Goal: Task Accomplishment & Management: Complete application form

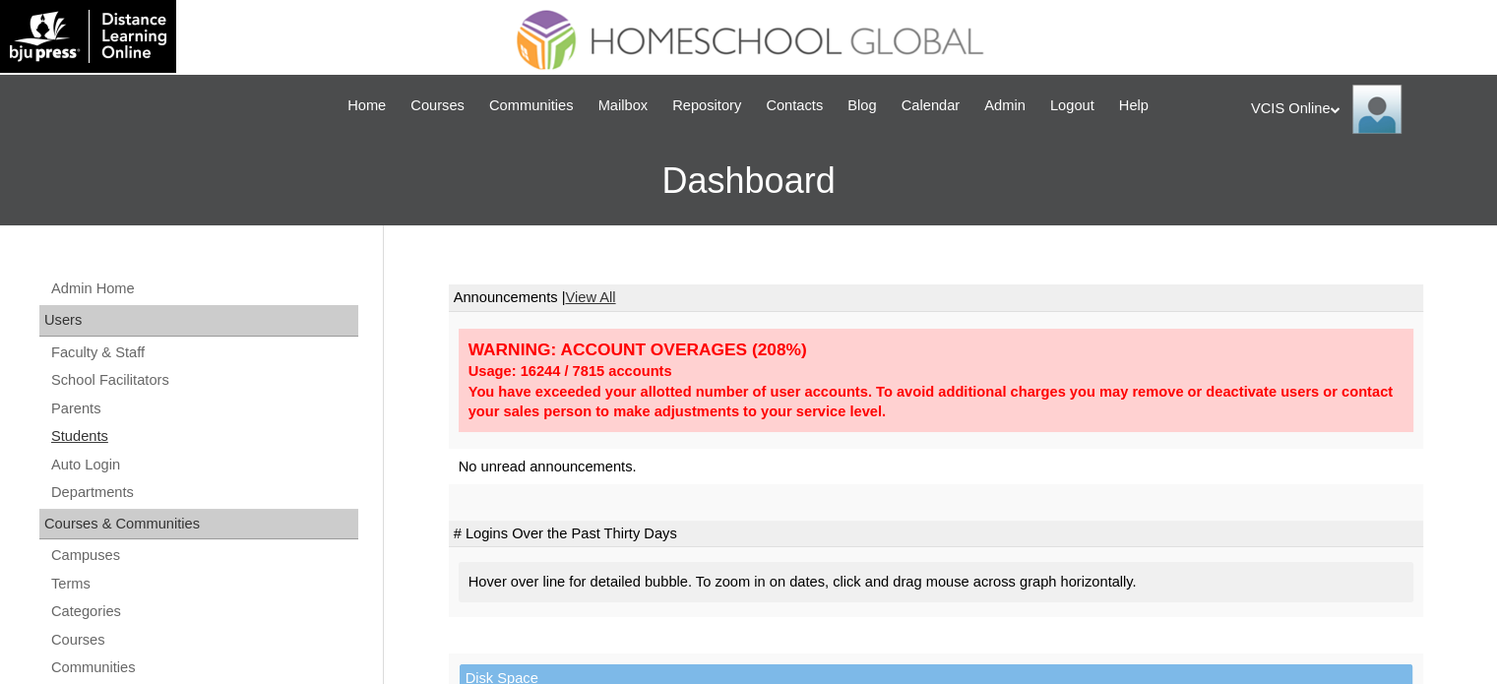
click at [86, 430] on link "Students" at bounding box center [203, 436] width 309 height 25
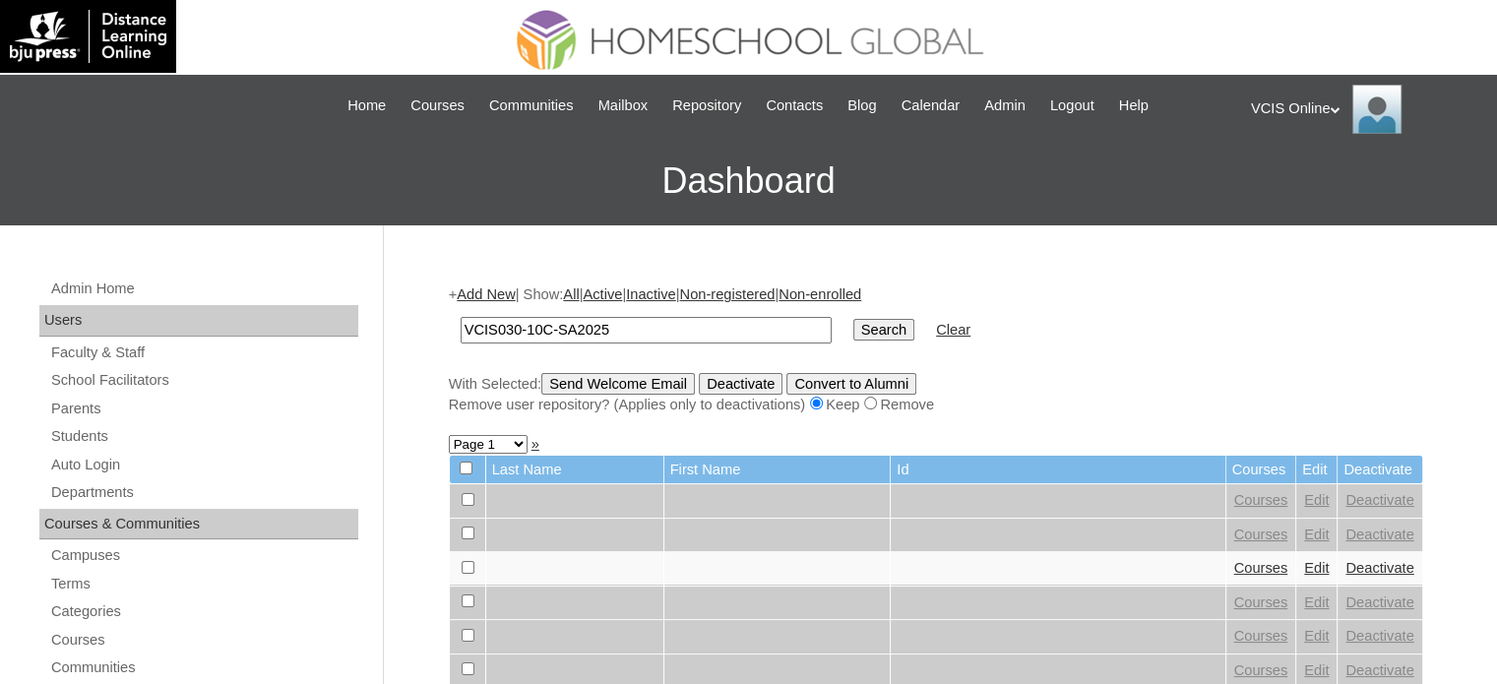
type input "VCIS030-10C-SA2025"
click at [853, 319] on input "Search" at bounding box center [883, 330] width 61 height 22
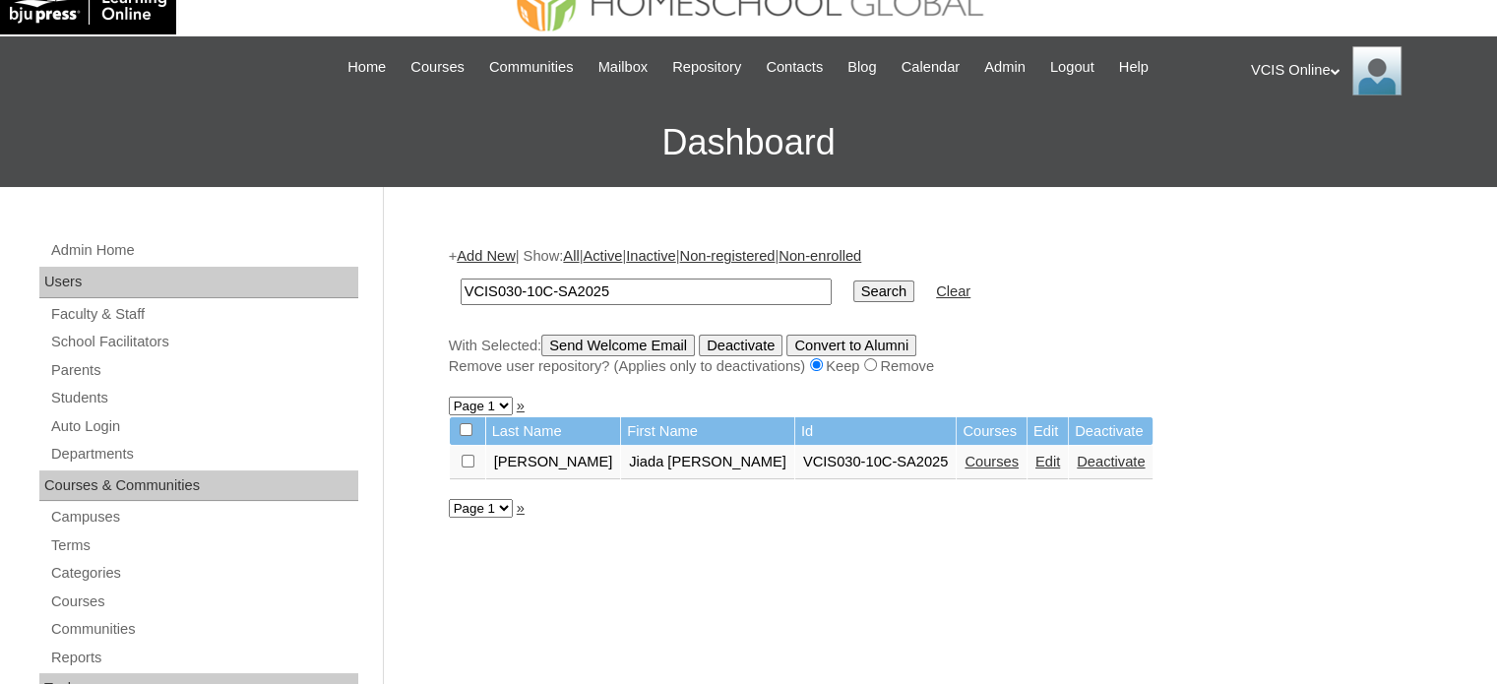
scroll to position [98, 0]
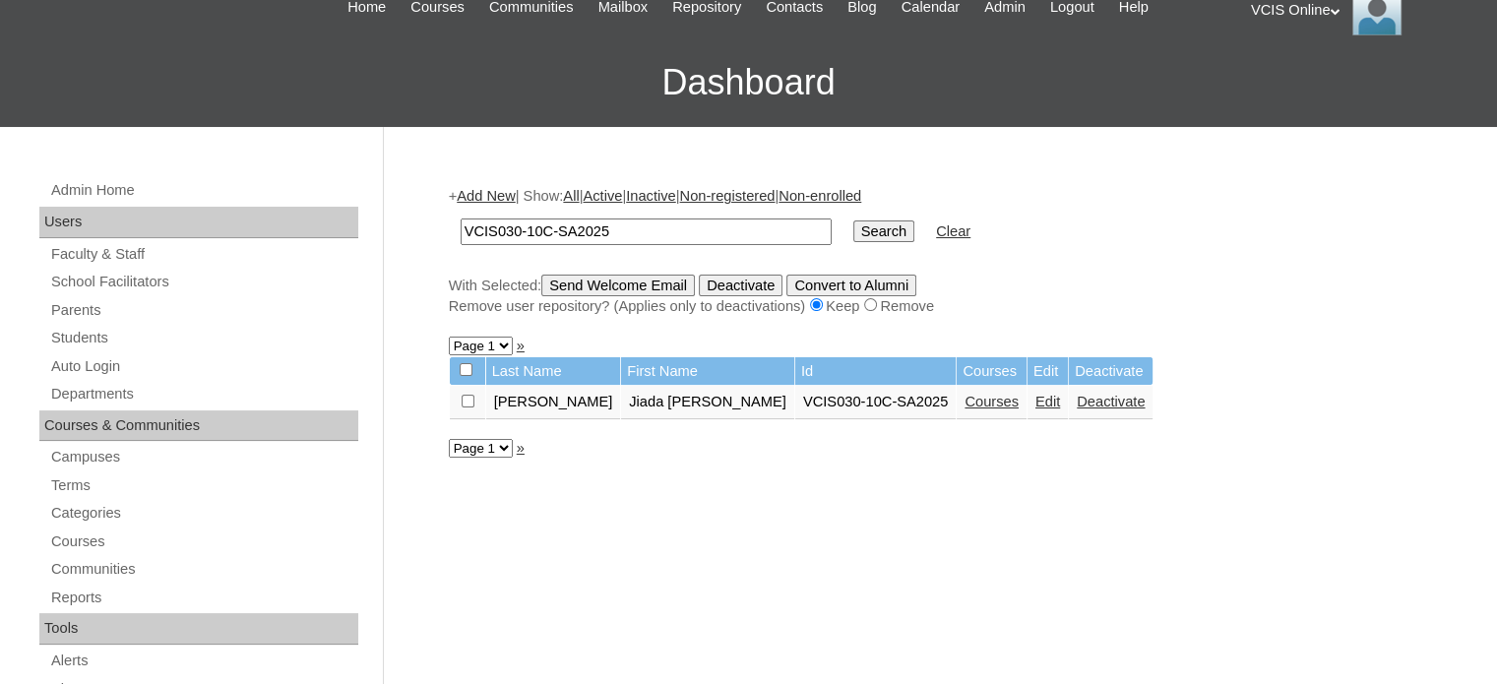
click at [964, 397] on link "Courses" at bounding box center [991, 402] width 54 height 16
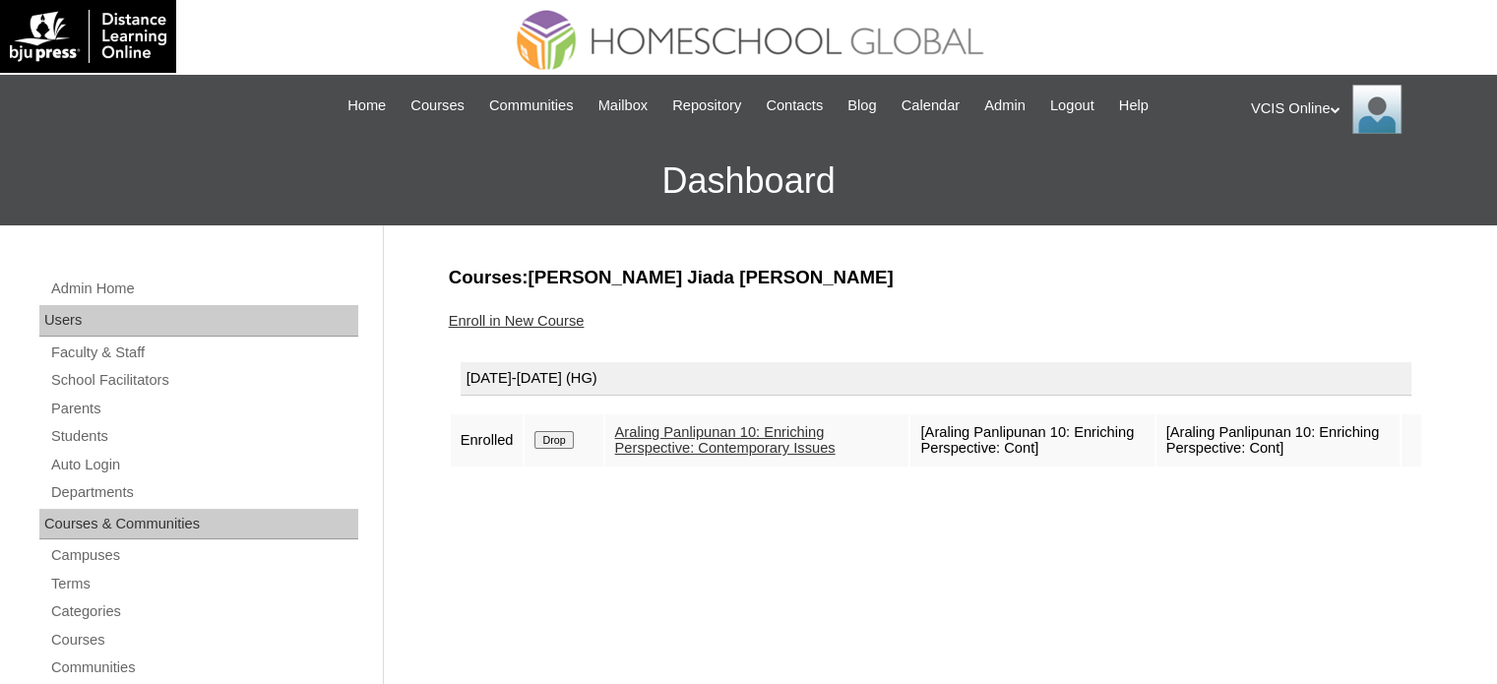
click at [476, 313] on link "Enroll in New Course" at bounding box center [517, 321] width 136 height 16
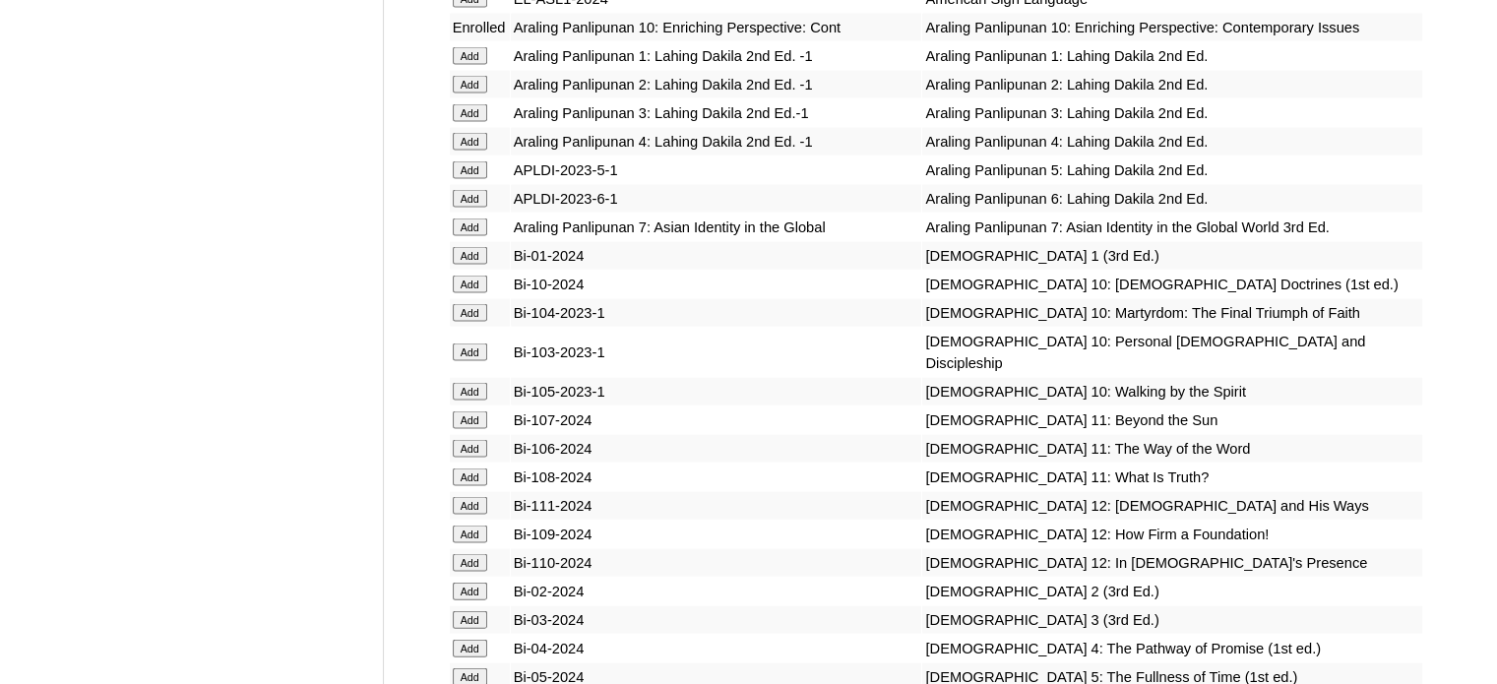
scroll to position [4132, 0]
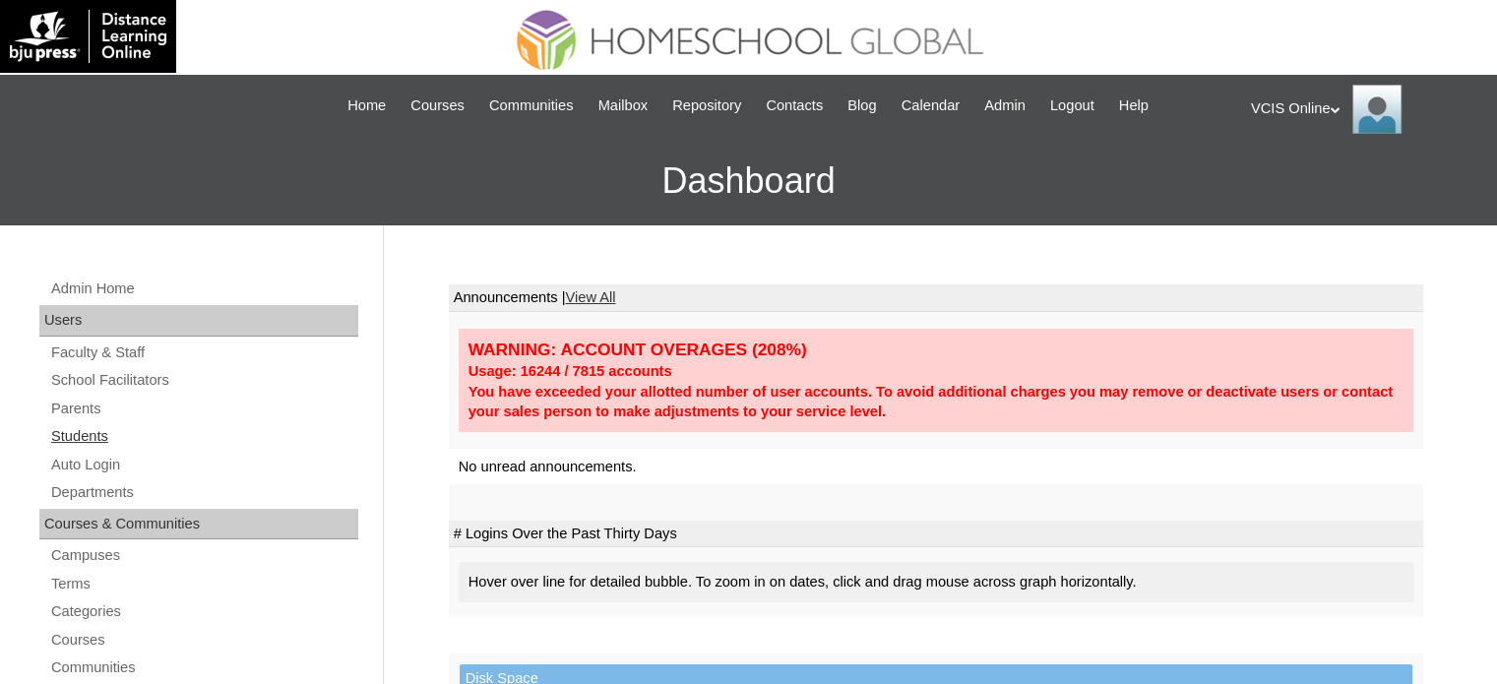
click at [50, 432] on link "Students" at bounding box center [203, 436] width 309 height 25
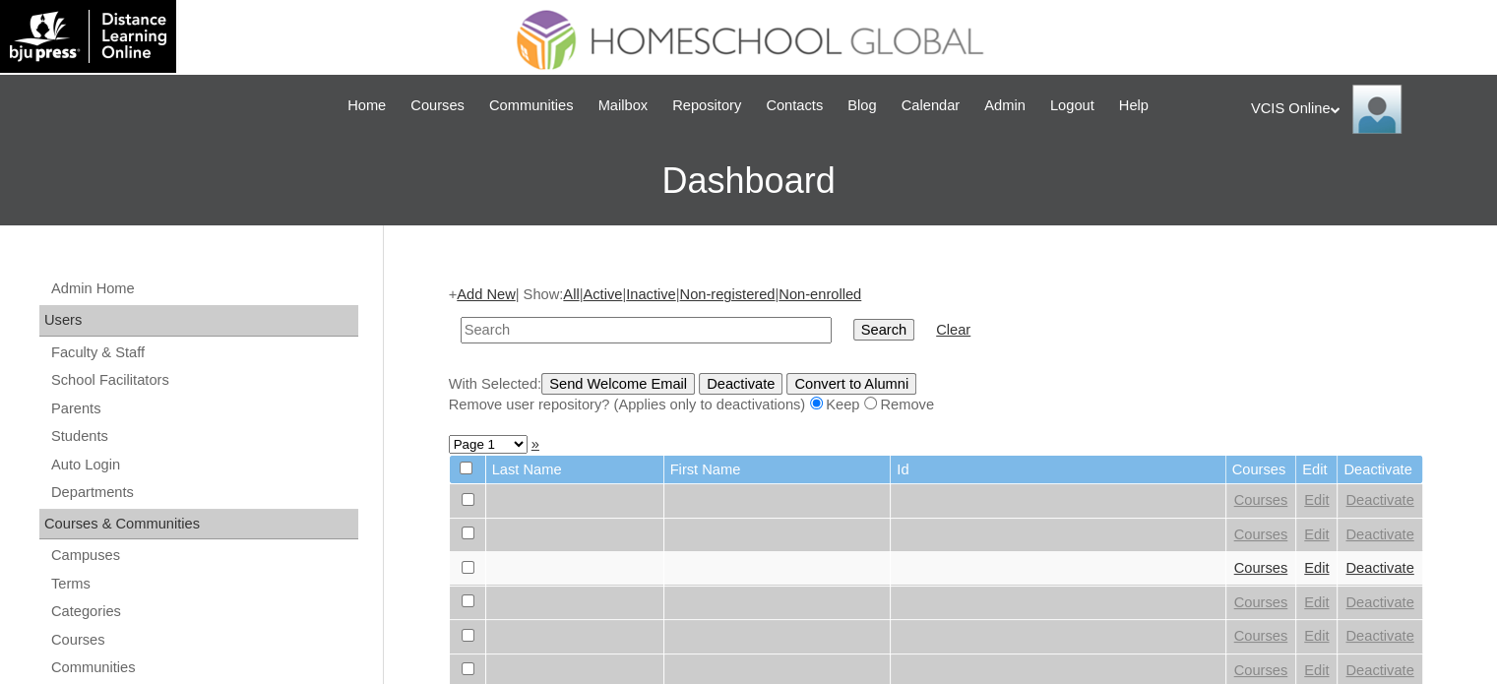
click at [661, 326] on input "text" at bounding box center [645, 330] width 371 height 27
type input "VCIS030-10C-SA2025"
click at [853, 319] on input "Search" at bounding box center [883, 330] width 61 height 22
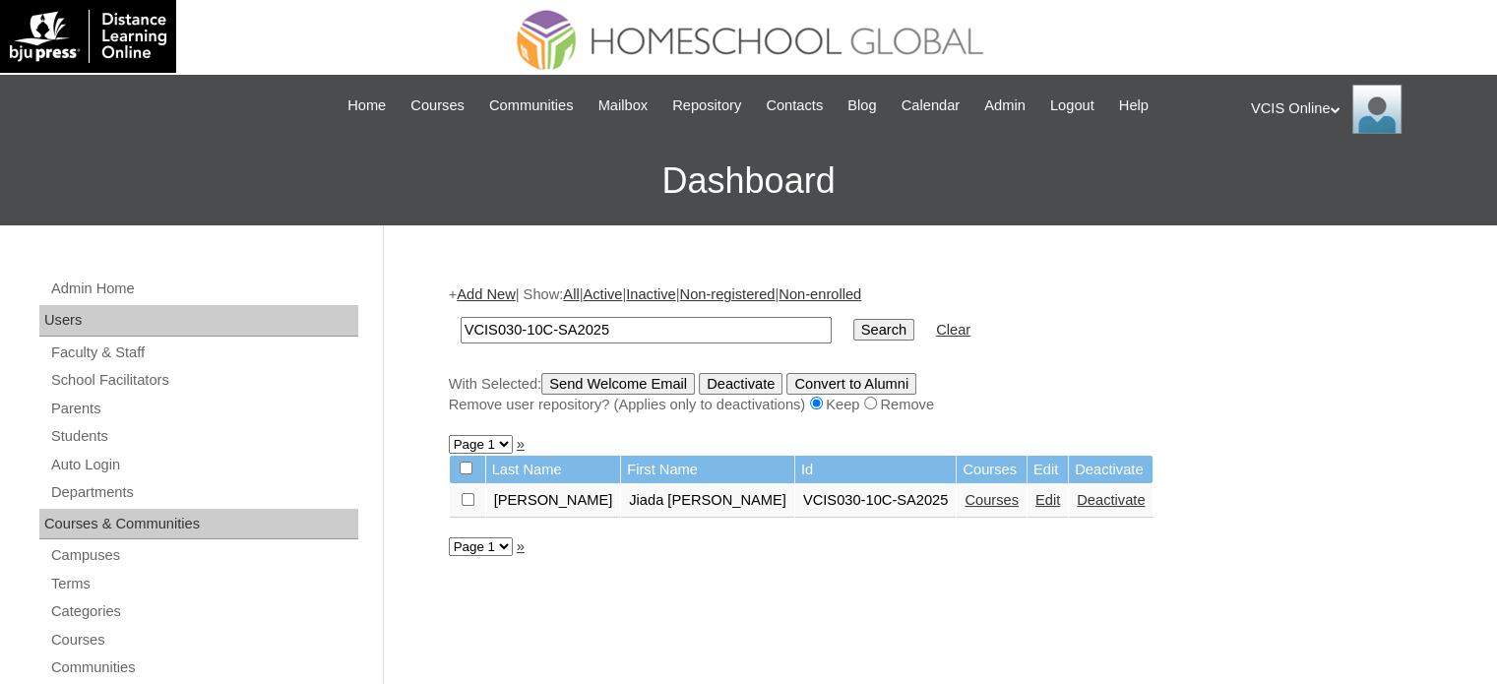
click at [964, 493] on link "Courses" at bounding box center [991, 500] width 54 height 16
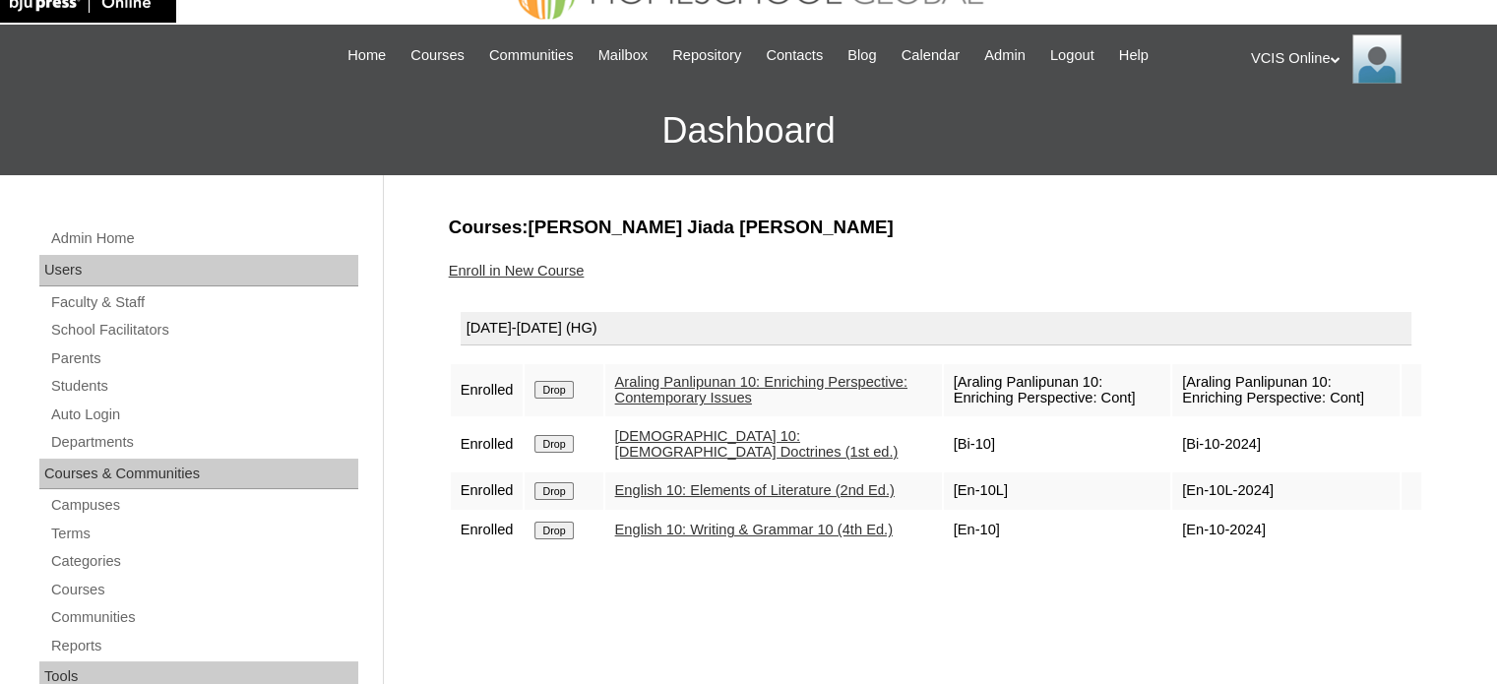
scroll to position [98, 0]
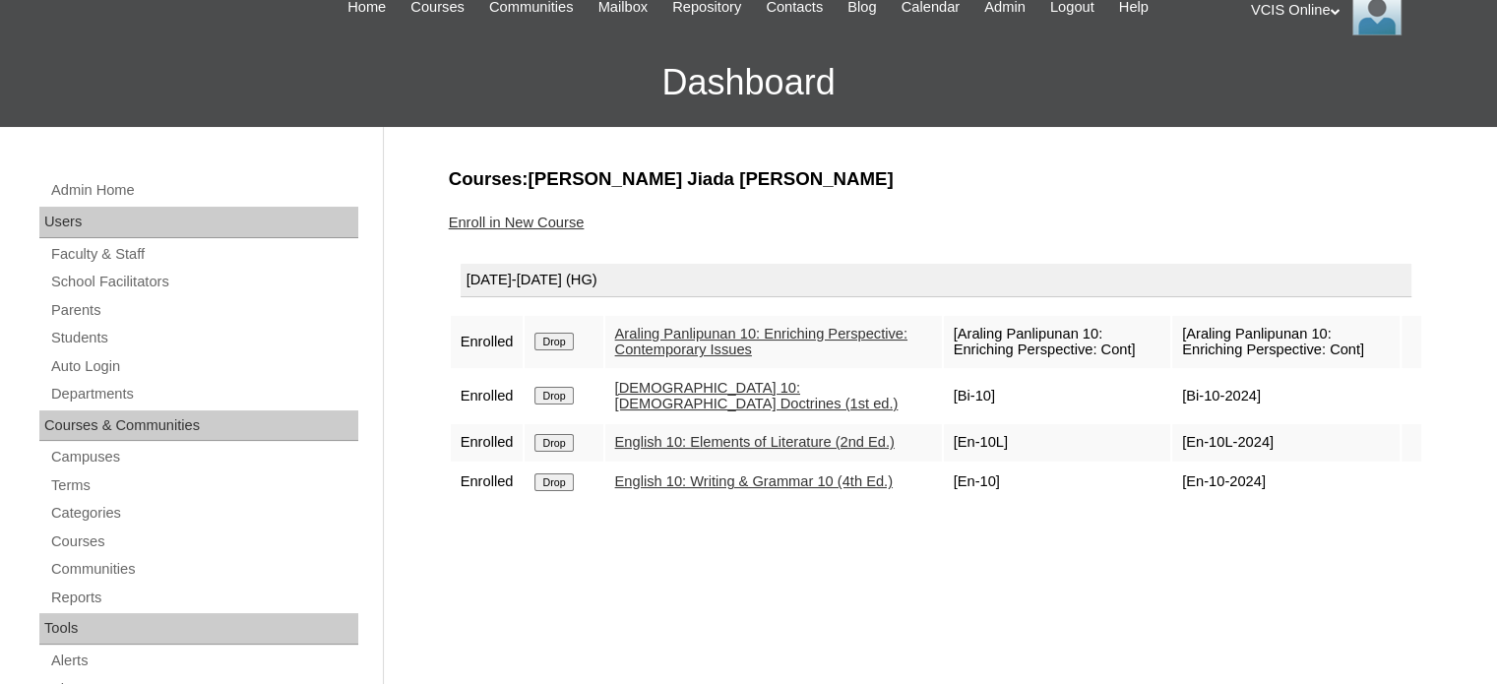
click at [547, 218] on link "Enroll in New Course" at bounding box center [517, 222] width 136 height 16
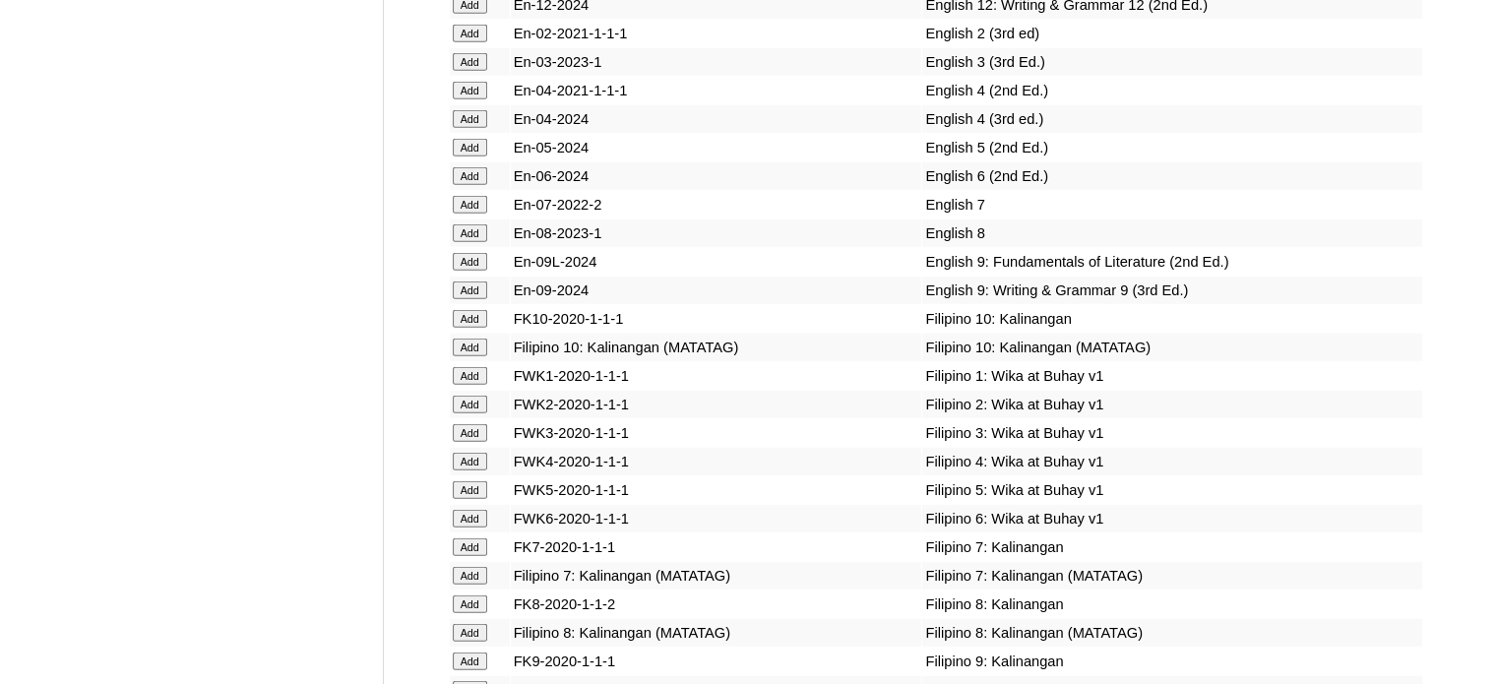
scroll to position [5313, 0]
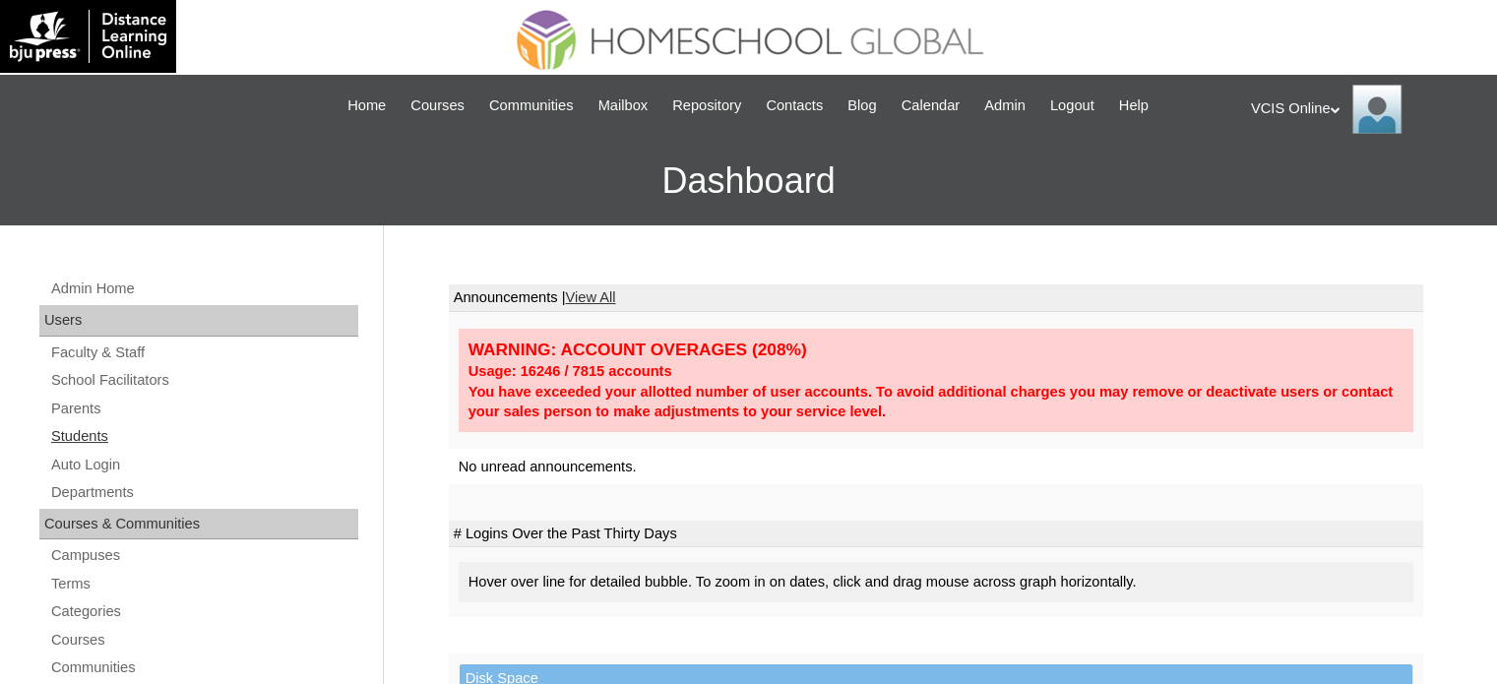
click at [92, 428] on link "Students" at bounding box center [203, 436] width 309 height 25
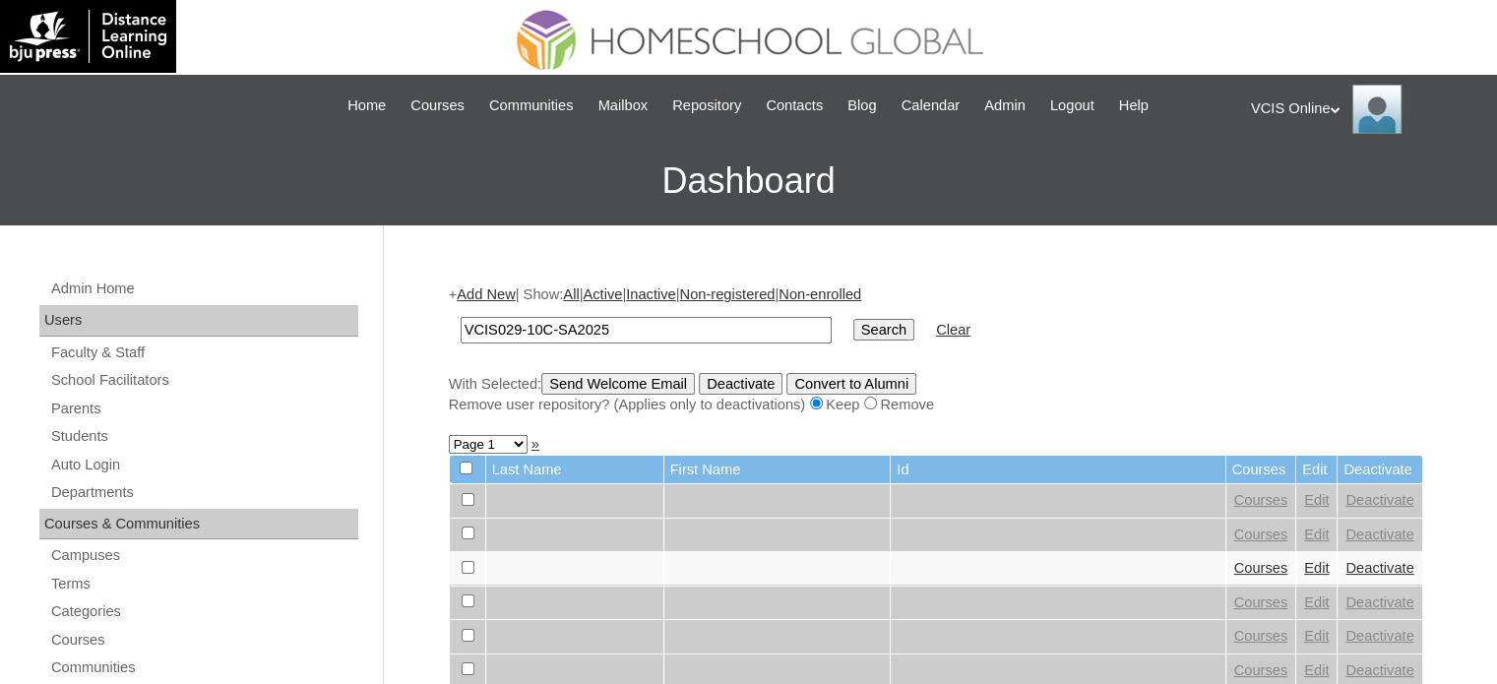
type input "VCIS029-10C-SA2025"
click at [853, 319] on input "Search" at bounding box center [883, 330] width 61 height 22
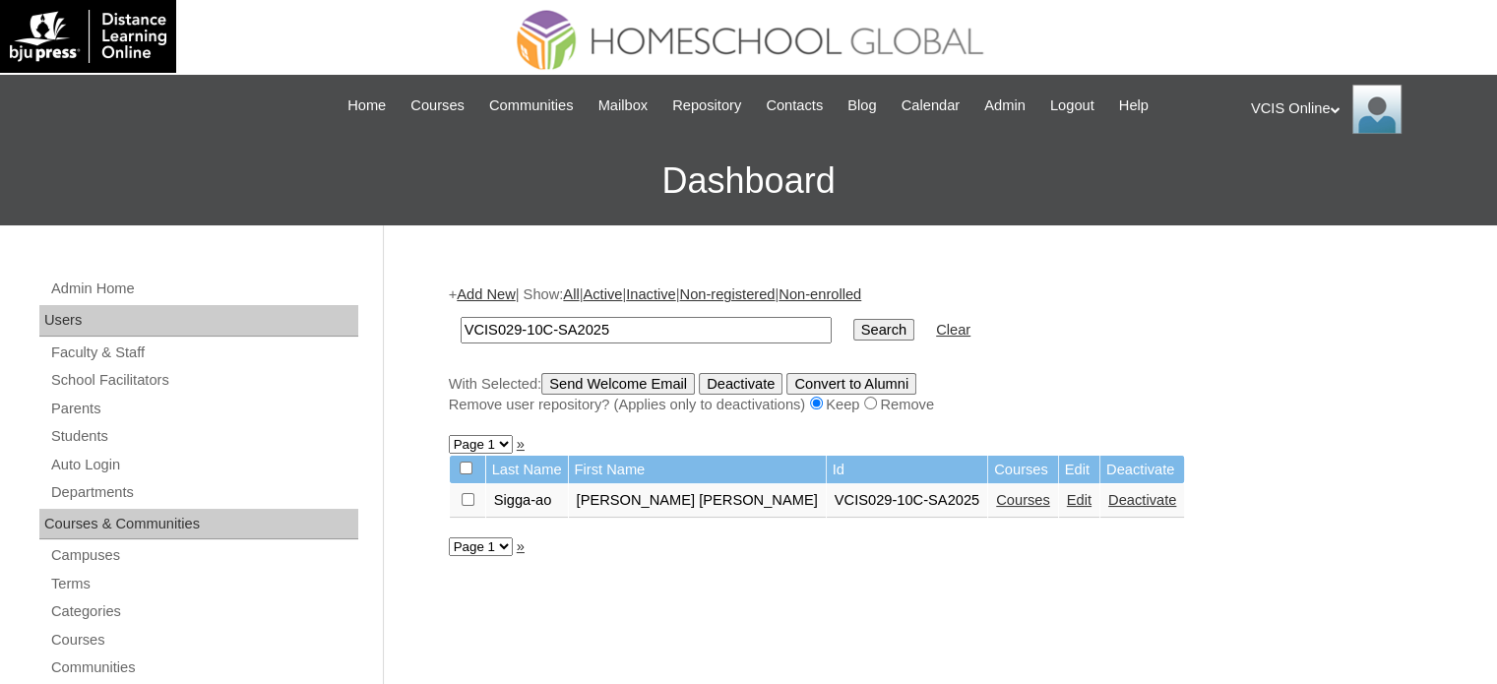
click at [996, 499] on link "Courses" at bounding box center [1023, 500] width 54 height 16
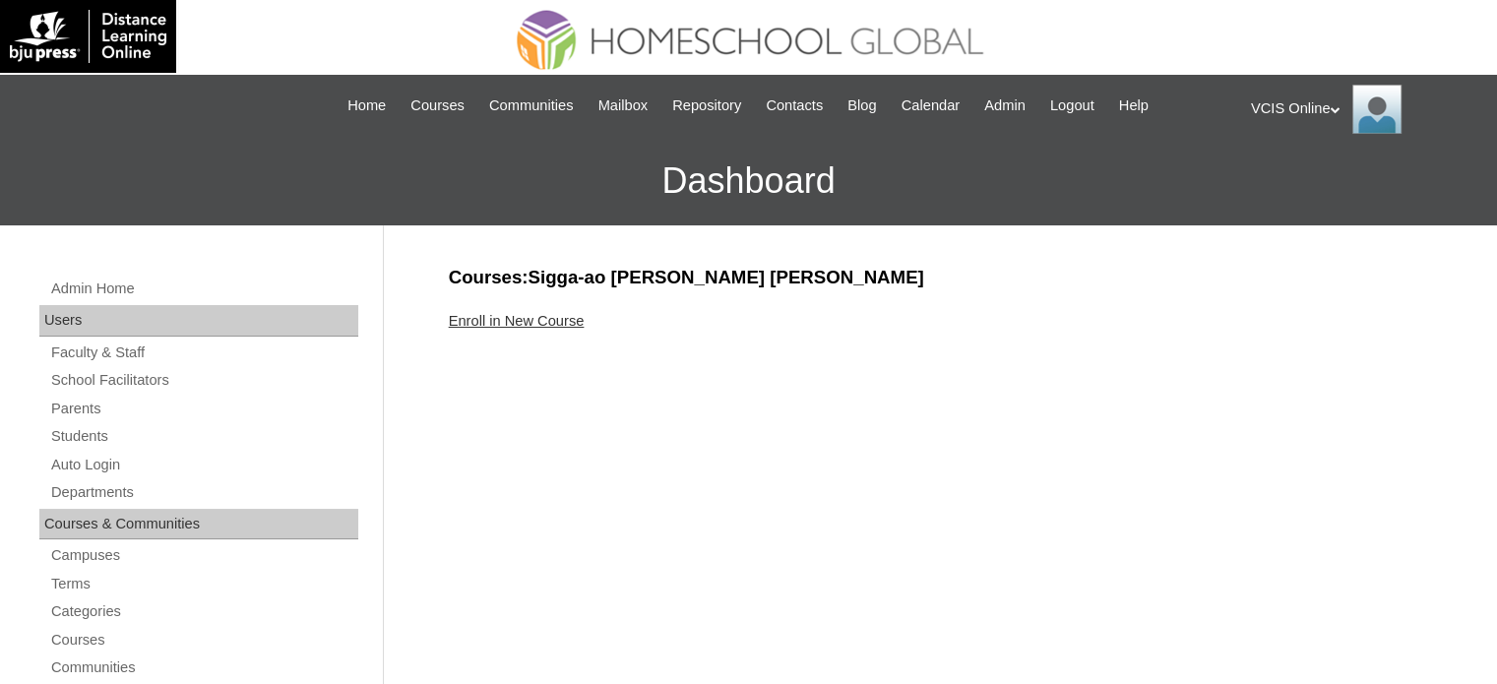
click at [543, 322] on link "Enroll in New Course" at bounding box center [517, 321] width 136 height 16
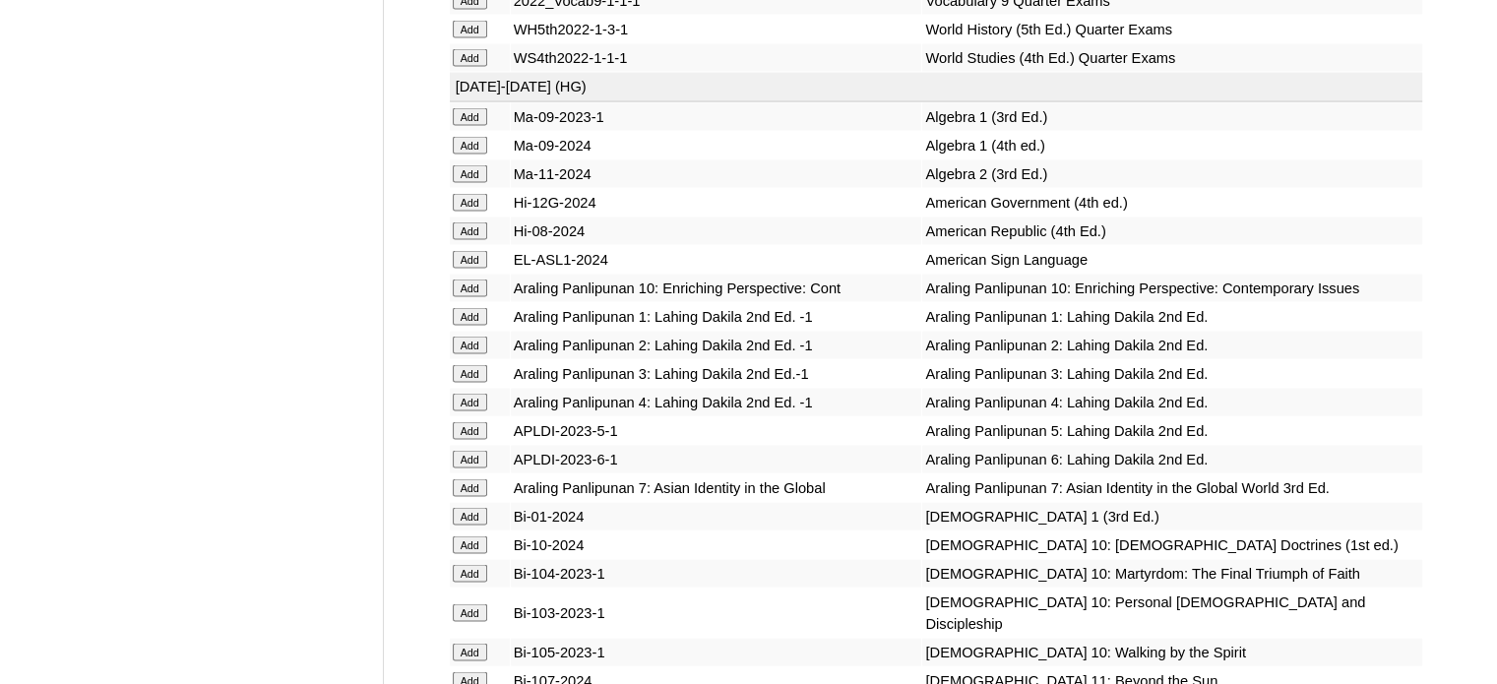
scroll to position [3936, 0]
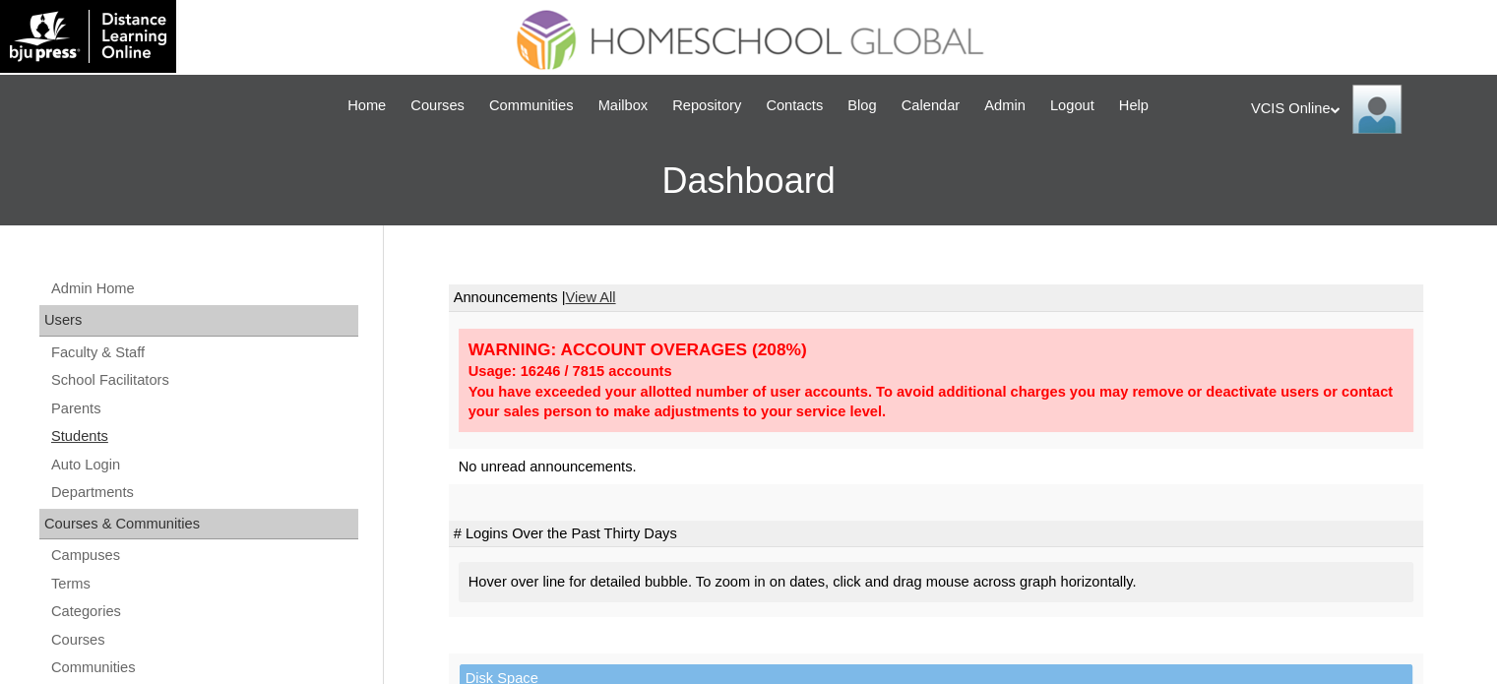
click at [67, 425] on link "Students" at bounding box center [203, 436] width 309 height 25
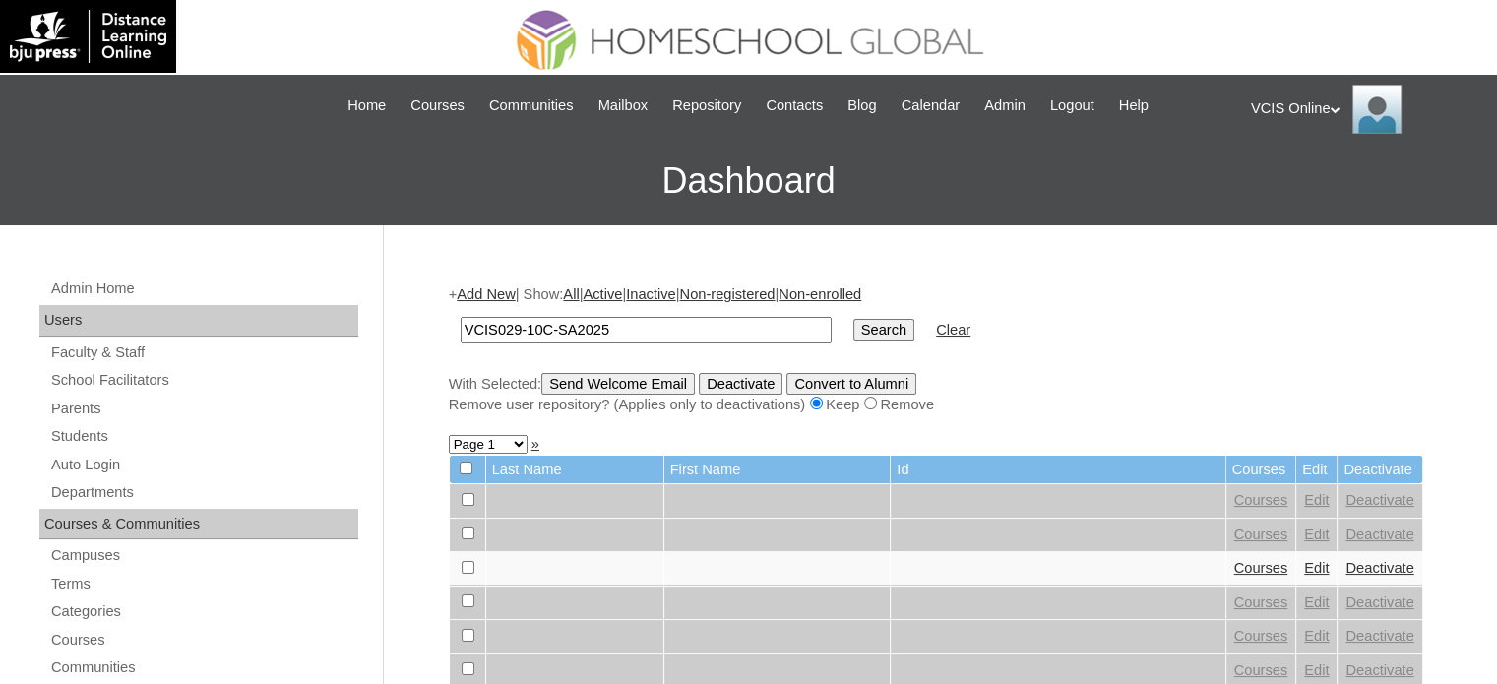
type input "VCIS029-10C-SA2025"
click at [853, 319] on input "Search" at bounding box center [883, 330] width 61 height 22
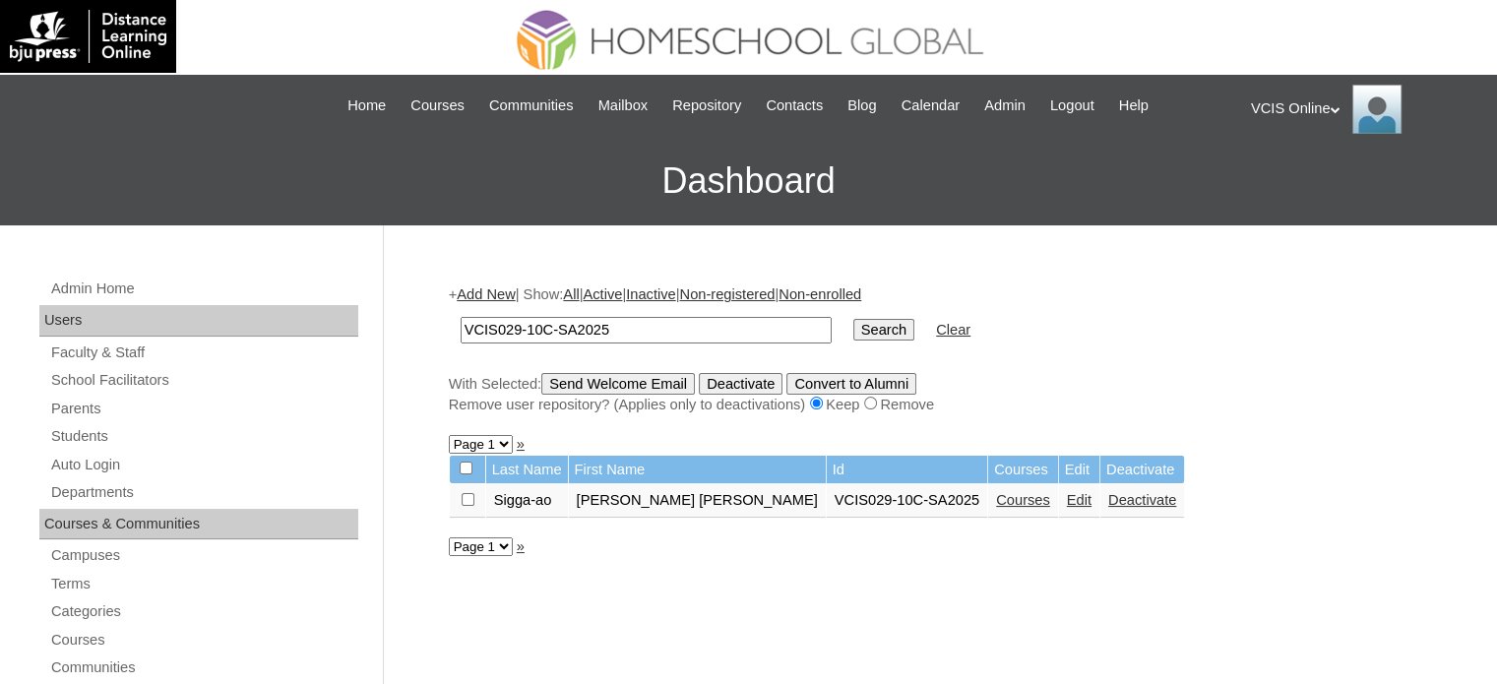
click at [996, 494] on link "Courses" at bounding box center [1023, 500] width 54 height 16
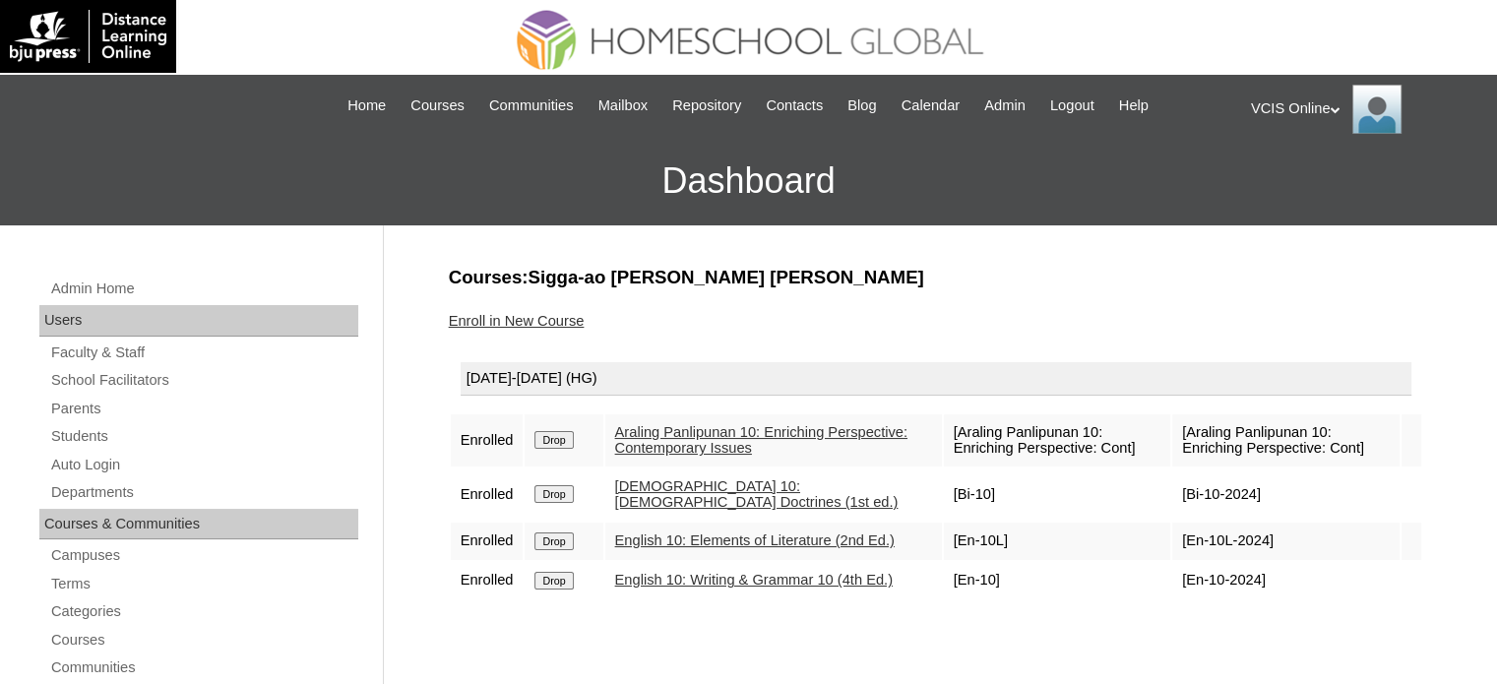
click at [487, 314] on link "Enroll in New Course" at bounding box center [517, 321] width 136 height 16
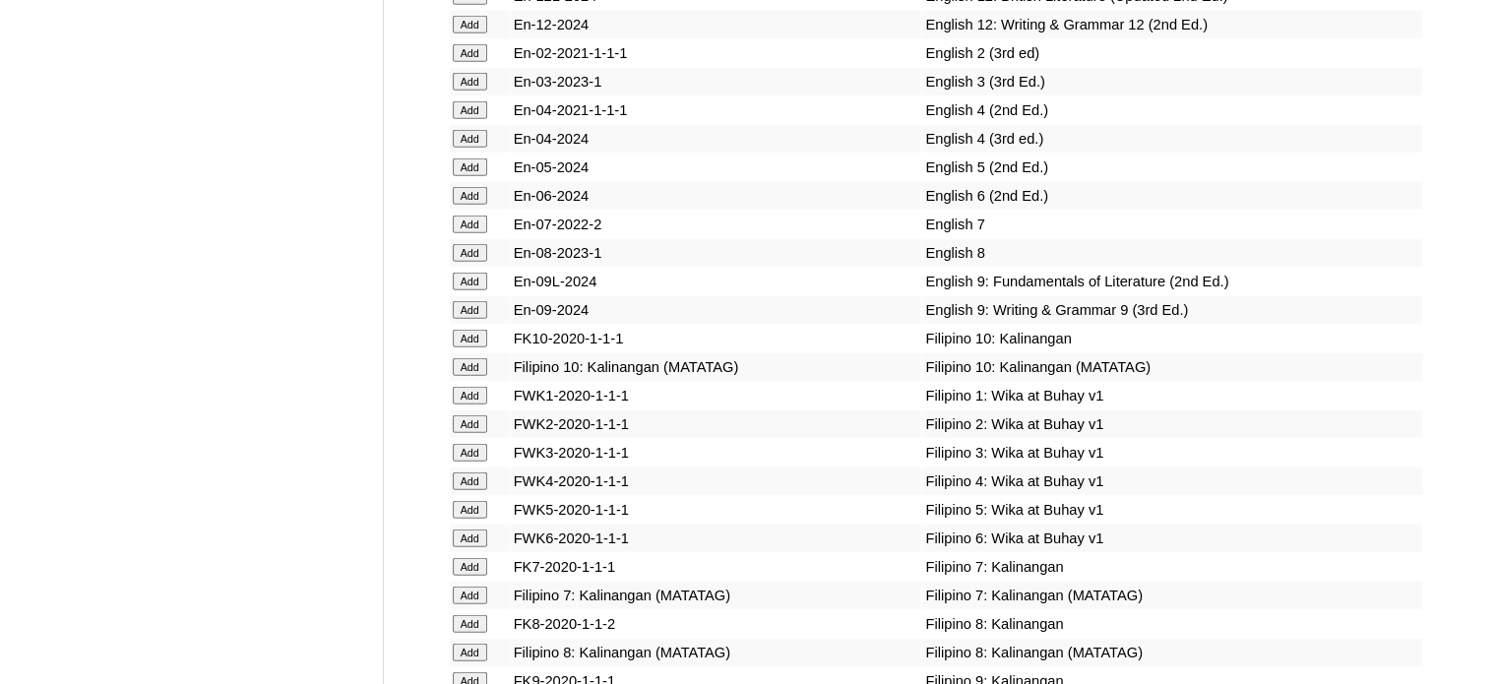
scroll to position [5313, 0]
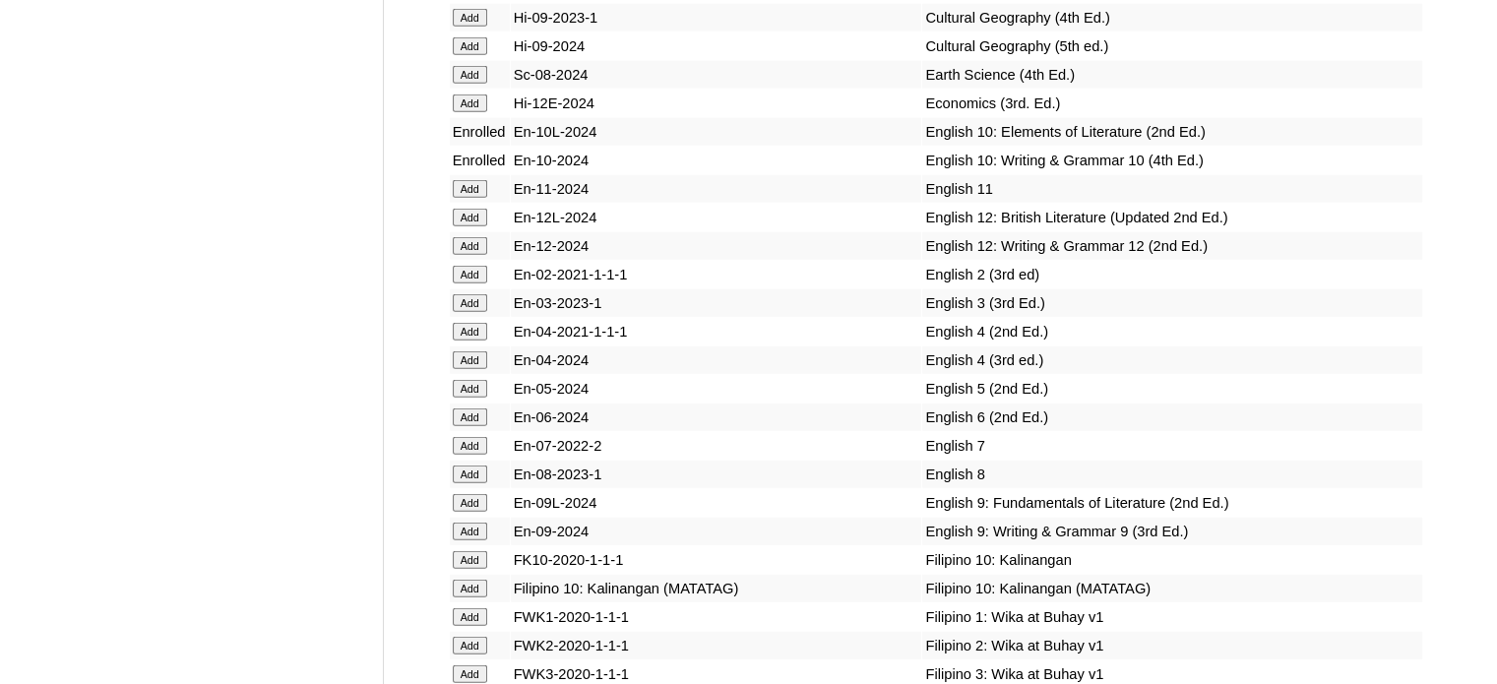
scroll to position [5215, 0]
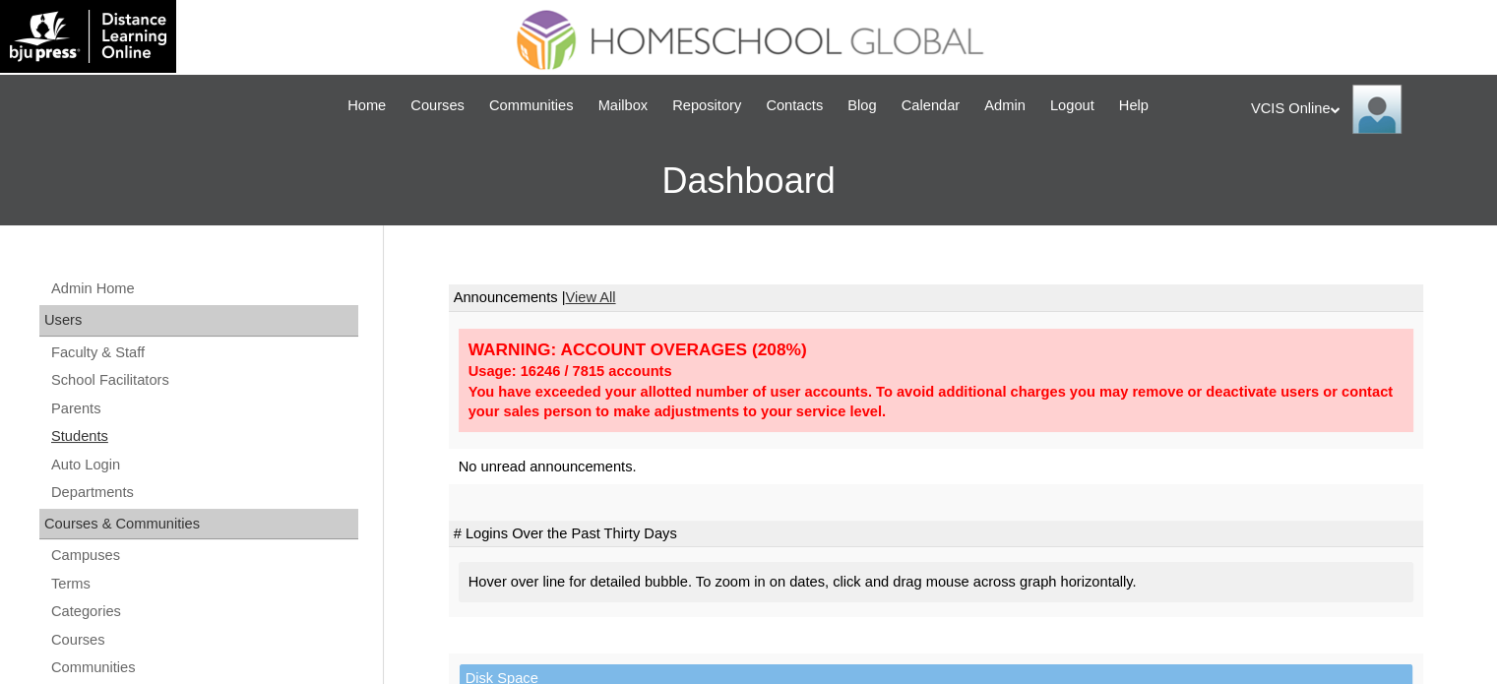
click at [80, 433] on link "Students" at bounding box center [203, 436] width 309 height 25
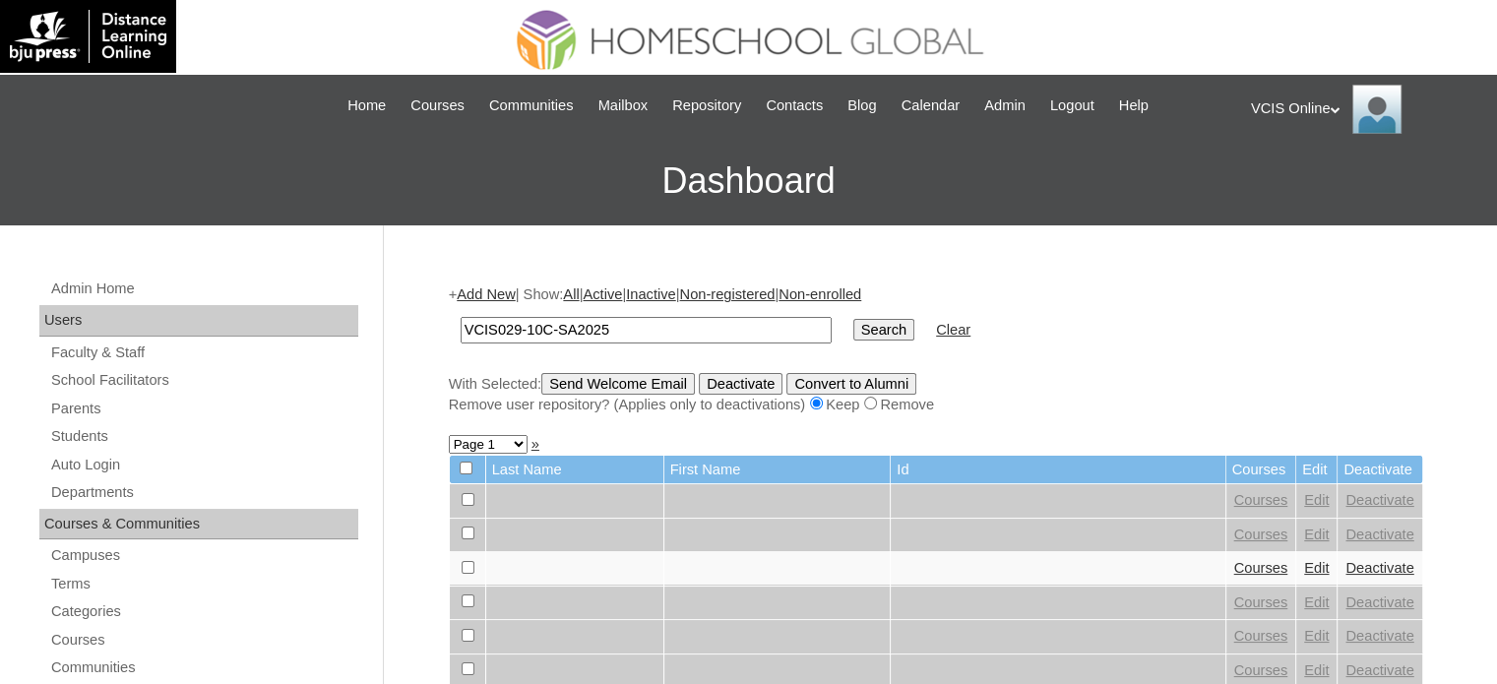
type input "VCIS029-10C-SA2025"
click at [853, 319] on input "Search" at bounding box center [883, 330] width 61 height 22
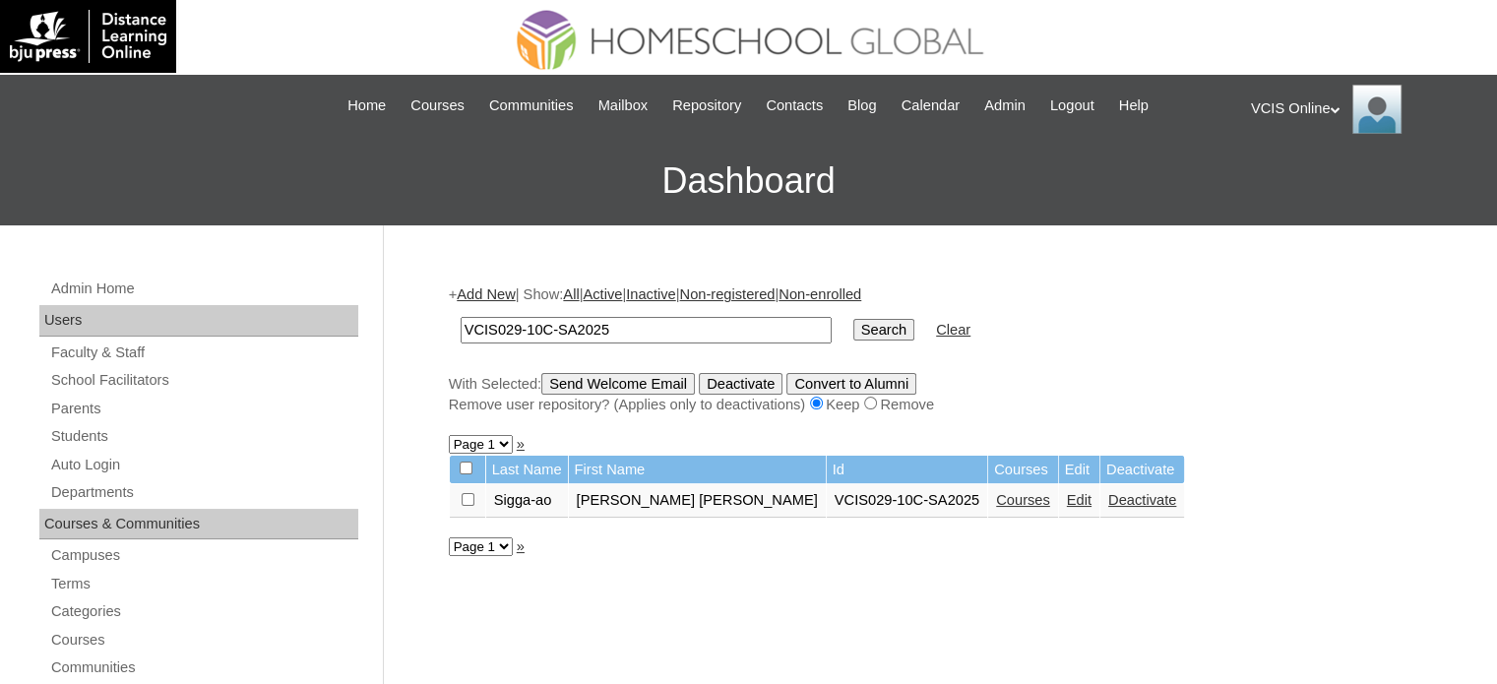
click at [996, 503] on link "Courses" at bounding box center [1023, 500] width 54 height 16
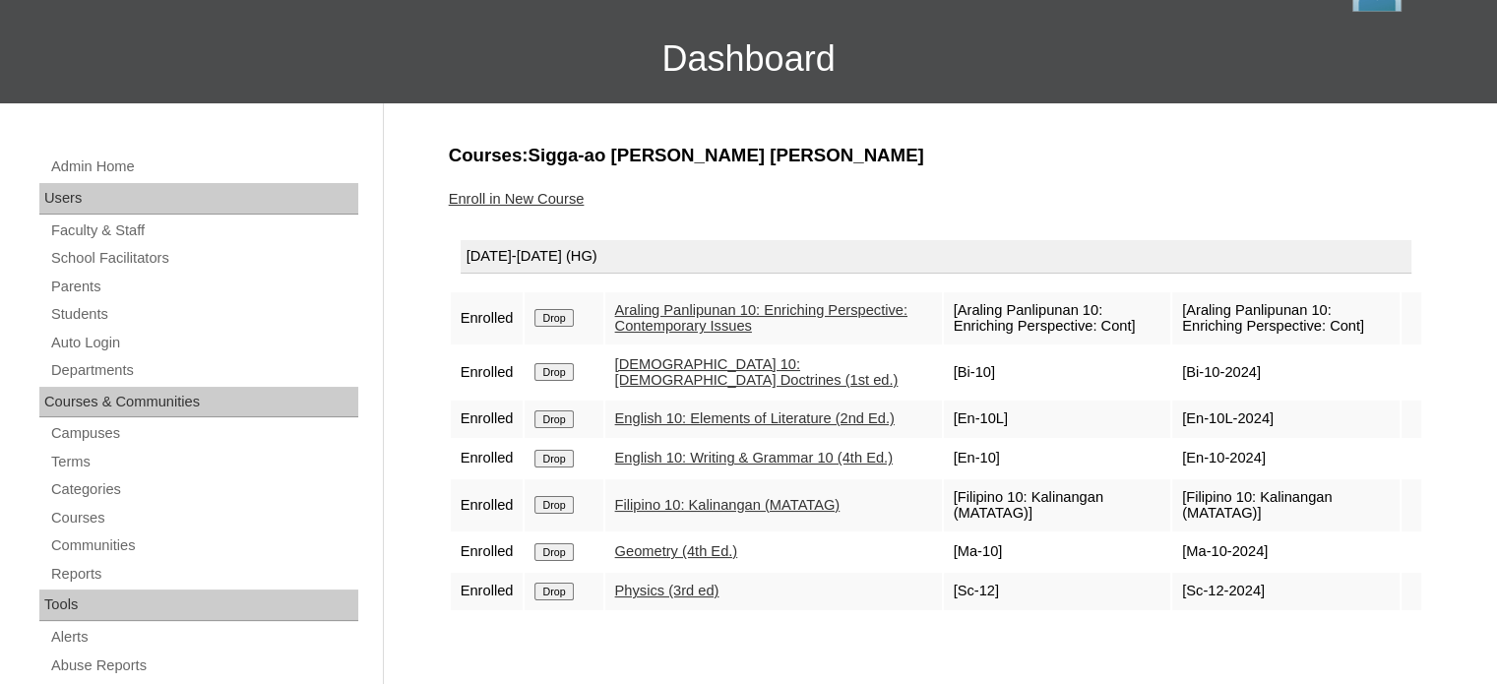
scroll to position [295, 0]
